Goal: Find specific page/section: Find specific page/section

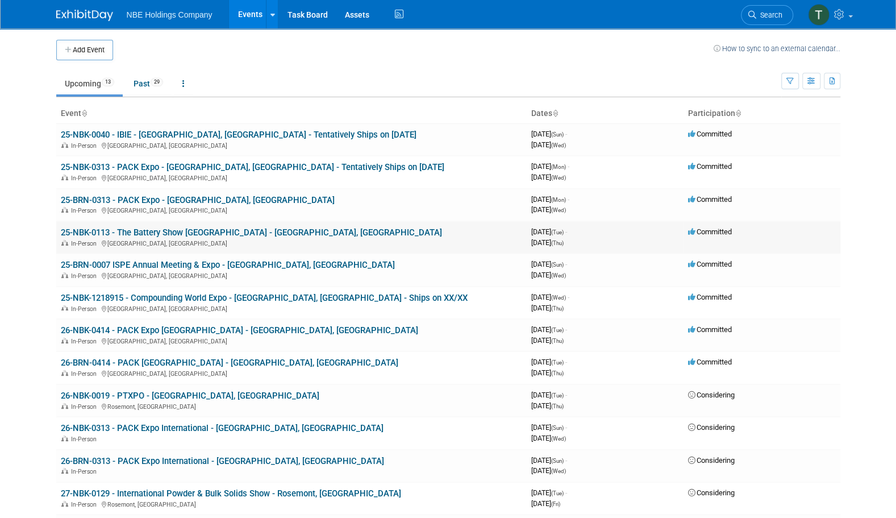
click at [213, 232] on link "25-NBK-0113 - The Battery Show [GEOGRAPHIC_DATA] - [GEOGRAPHIC_DATA], [GEOGRAPH…" at bounding box center [251, 232] width 381 height 10
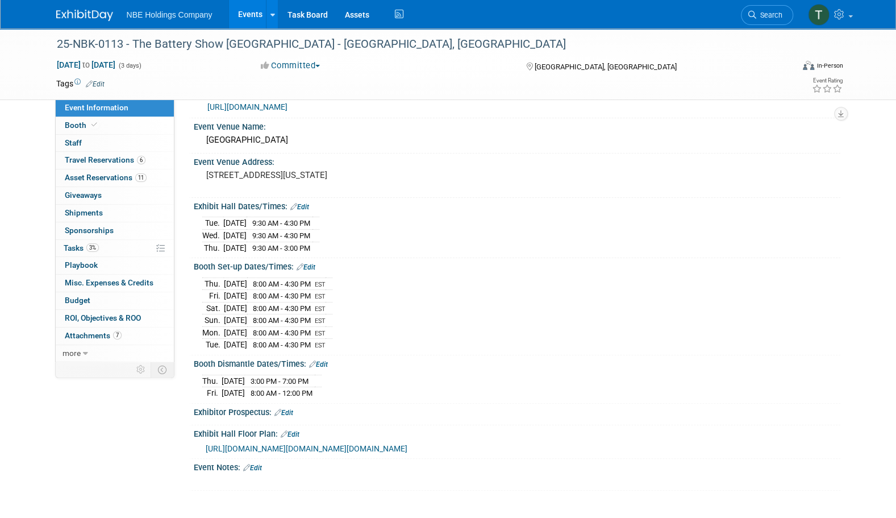
scroll to position [29, 0]
click at [92, 122] on icon at bounding box center [95, 125] width 6 height 6
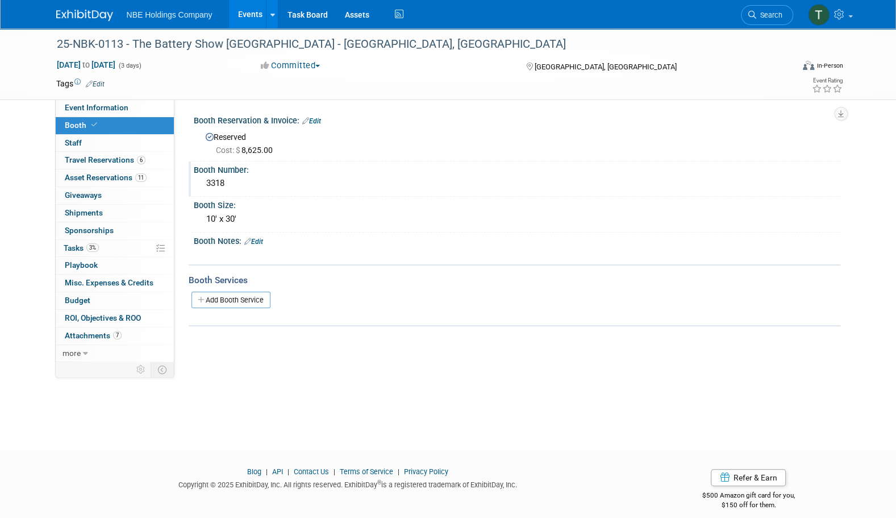
drag, startPoint x: 227, startPoint y: 182, endPoint x: 199, endPoint y: 181, distance: 28.4
click at [199, 181] on div "3318" at bounding box center [517, 184] width 647 height 19
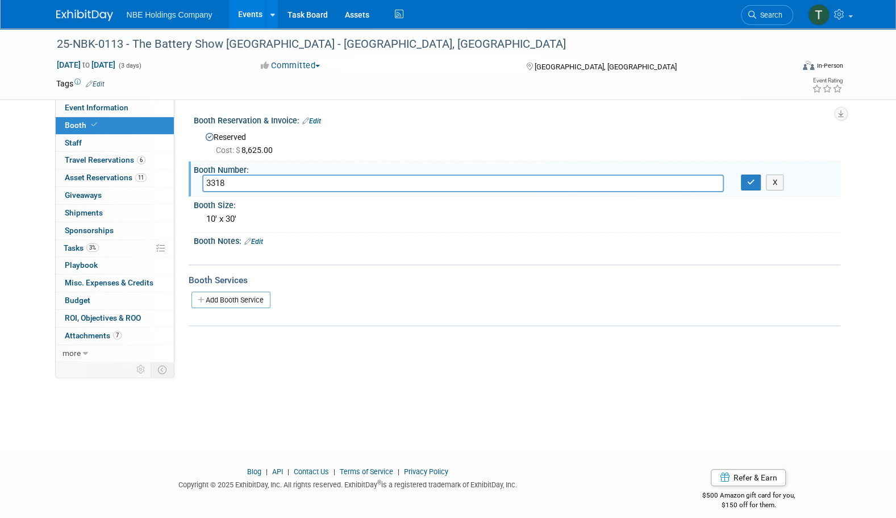
click at [797, 238] on div "Booth Notes: Edit" at bounding box center [517, 239] width 647 height 15
click at [780, 182] on button "X" at bounding box center [775, 183] width 18 height 16
